Goal: Task Accomplishment & Management: Use online tool/utility

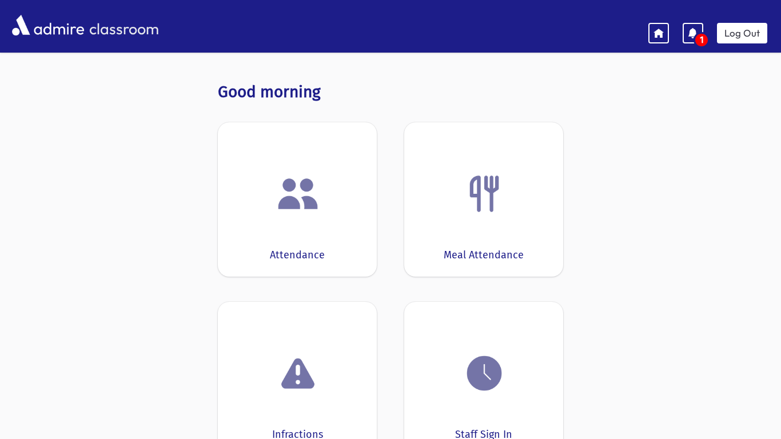
click at [222, 210] on div "Attendance" at bounding box center [297, 199] width 159 height 154
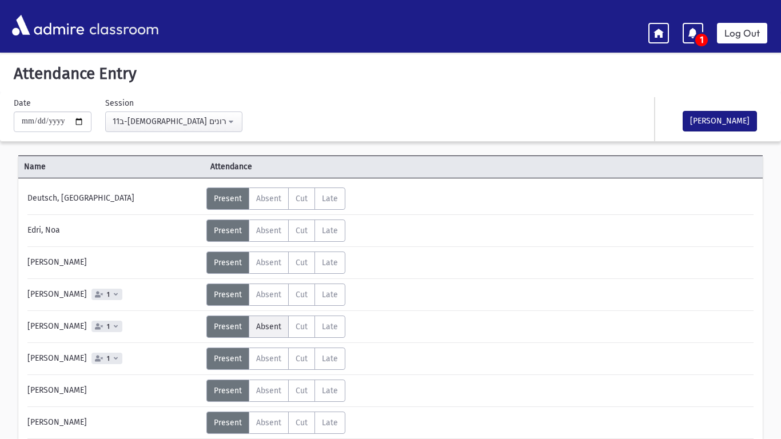
click at [263, 330] on span "Absent" at bounding box center [268, 327] width 25 height 10
click at [265, 389] on span "Absent" at bounding box center [268, 391] width 25 height 10
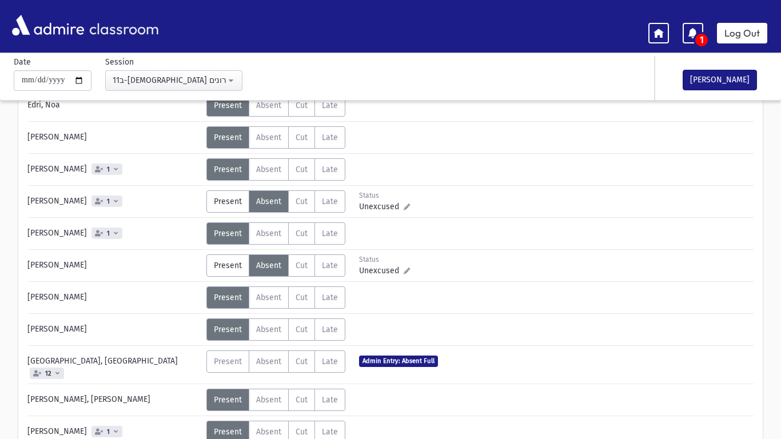
scroll to position [177, 0]
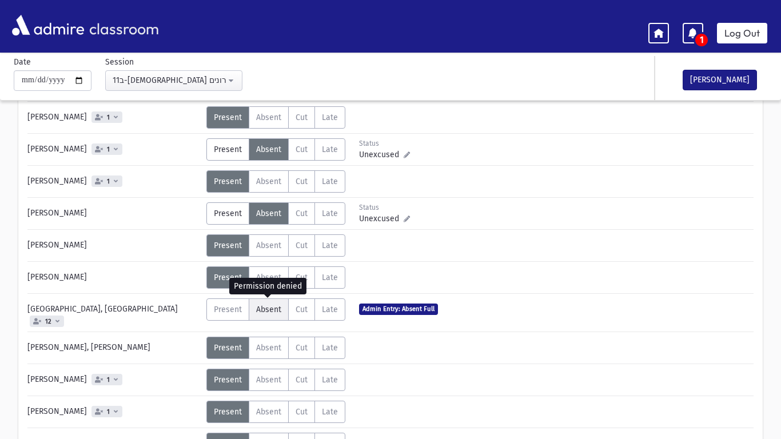
click at [272, 310] on span "Absent" at bounding box center [268, 310] width 25 height 10
click at [269, 311] on span "Absent" at bounding box center [268, 310] width 25 height 10
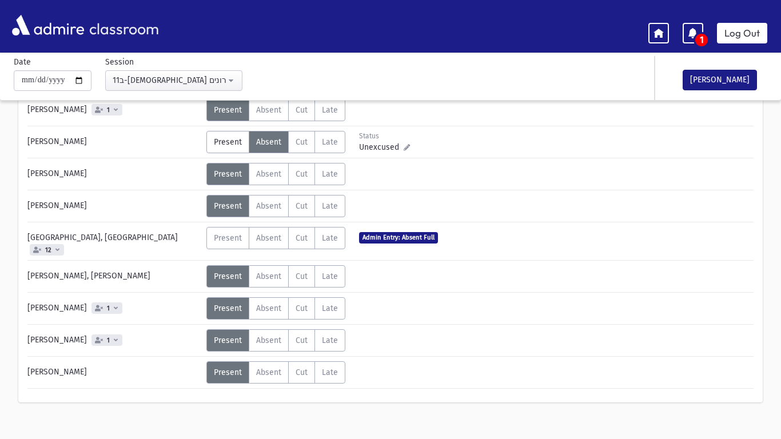
scroll to position [257, 0]
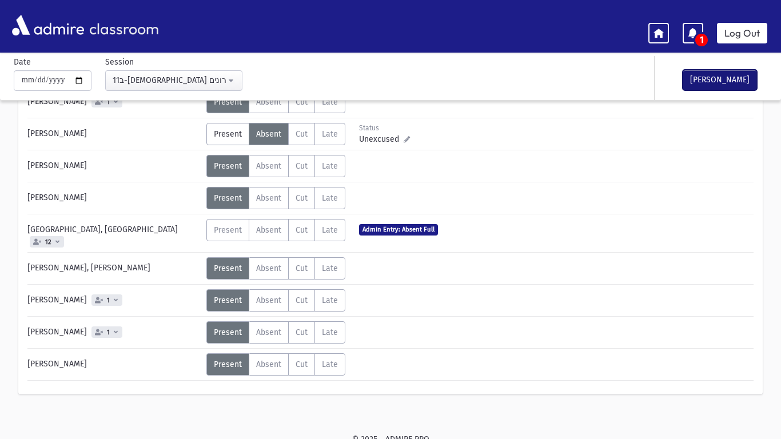
click at [736, 78] on button "[PERSON_NAME]" at bounding box center [719, 80] width 74 height 21
click at [747, 43] on link "Log Out" at bounding box center [742, 33] width 50 height 21
